Goal: Transaction & Acquisition: Purchase product/service

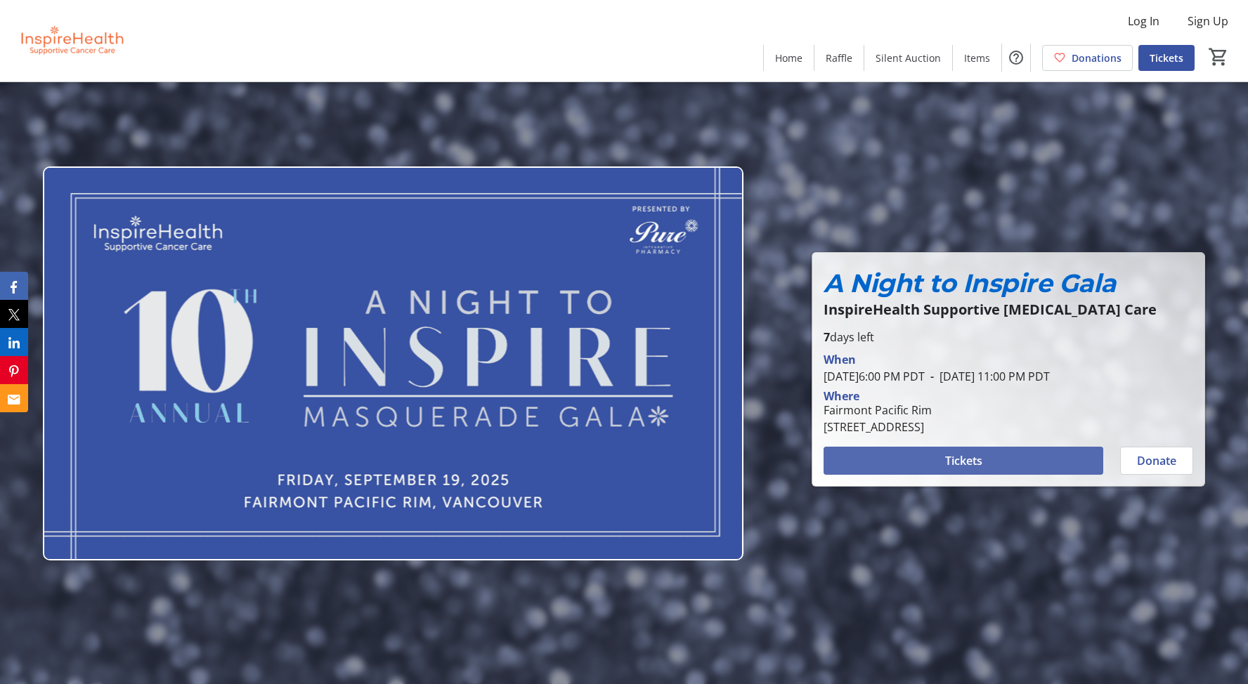
click at [949, 469] on span "Tickets" at bounding box center [963, 461] width 37 height 17
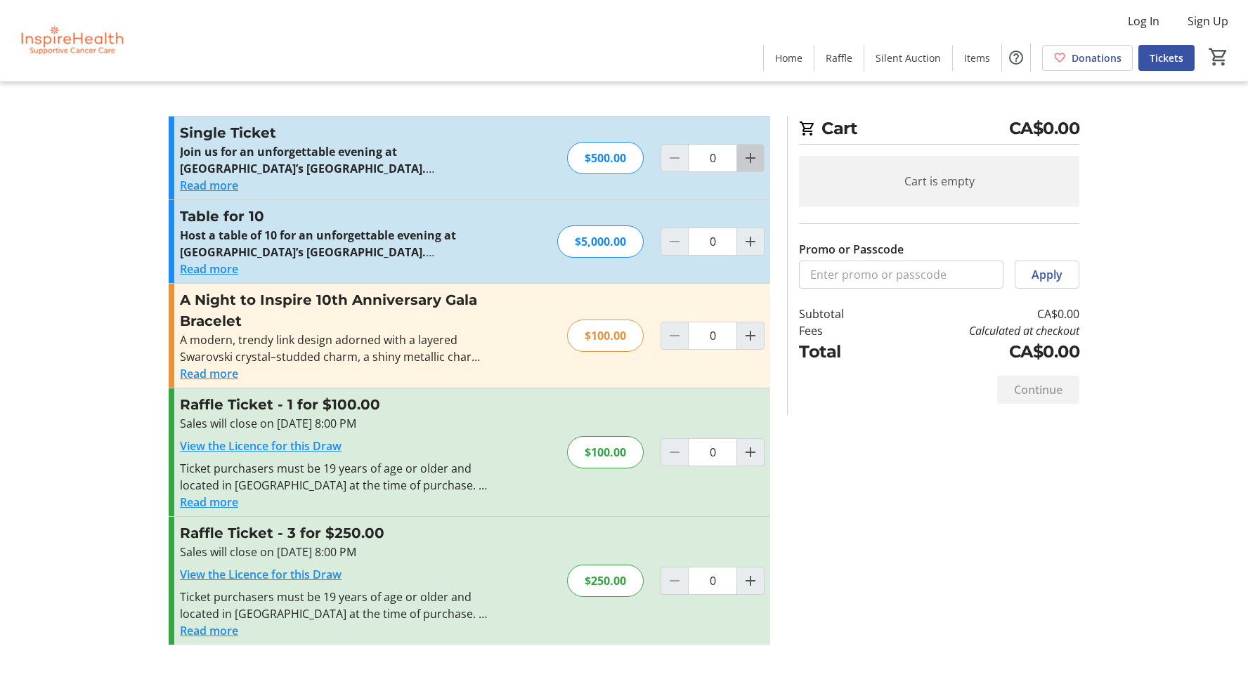
click at [746, 158] on mat-icon "Increment by one" at bounding box center [750, 158] width 17 height 17
type input "2"
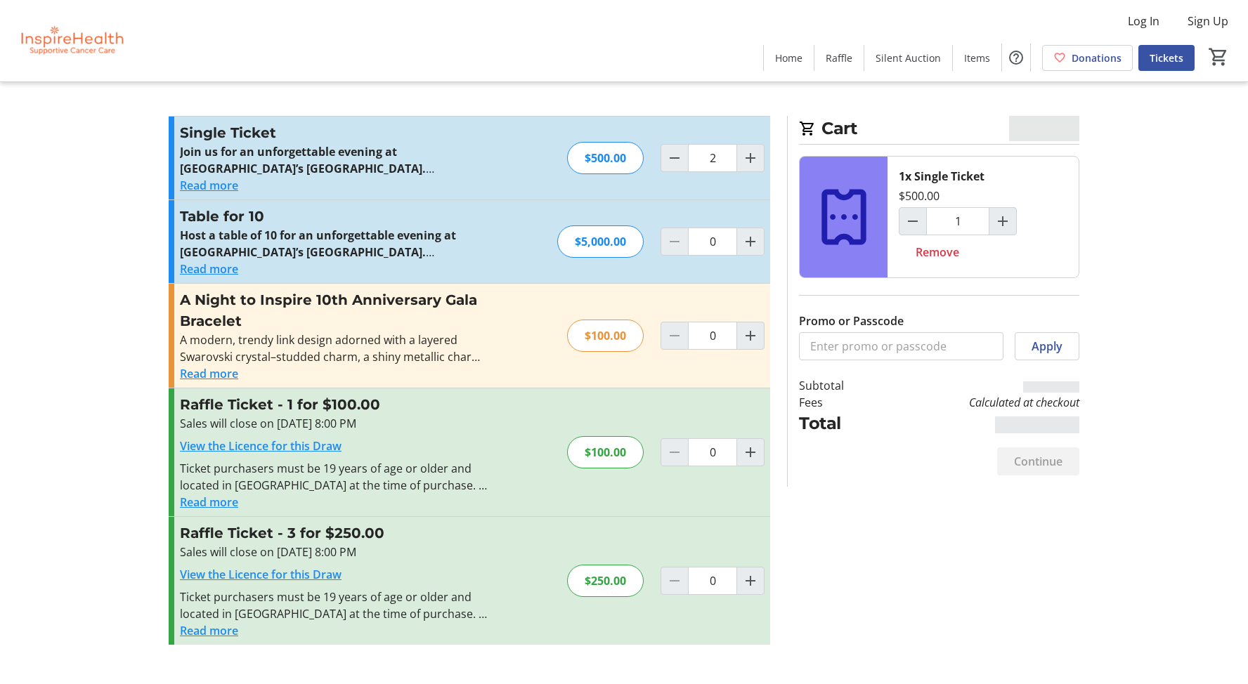
type input "2"
click at [835, 350] on input "Promo or Passcode" at bounding box center [901, 346] width 204 height 28
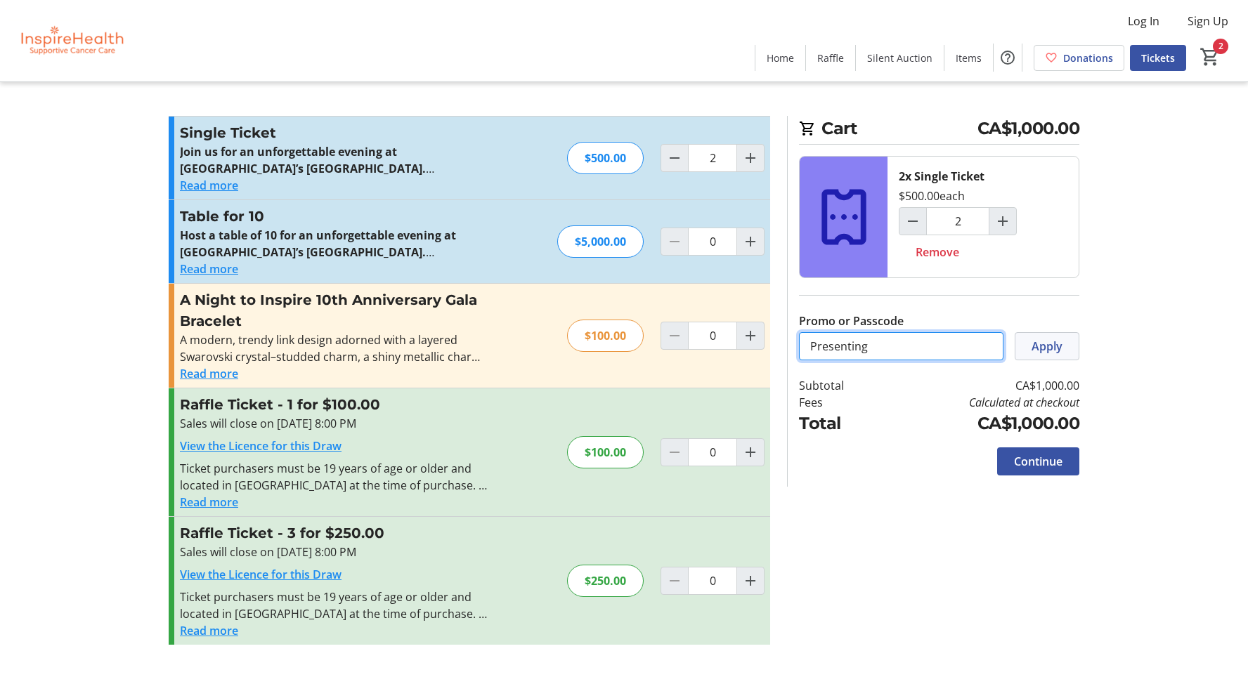
type input "Presenting"
click at [1046, 342] on span "Apply" at bounding box center [1047, 346] width 31 height 17
